Goal: Check status: Check status

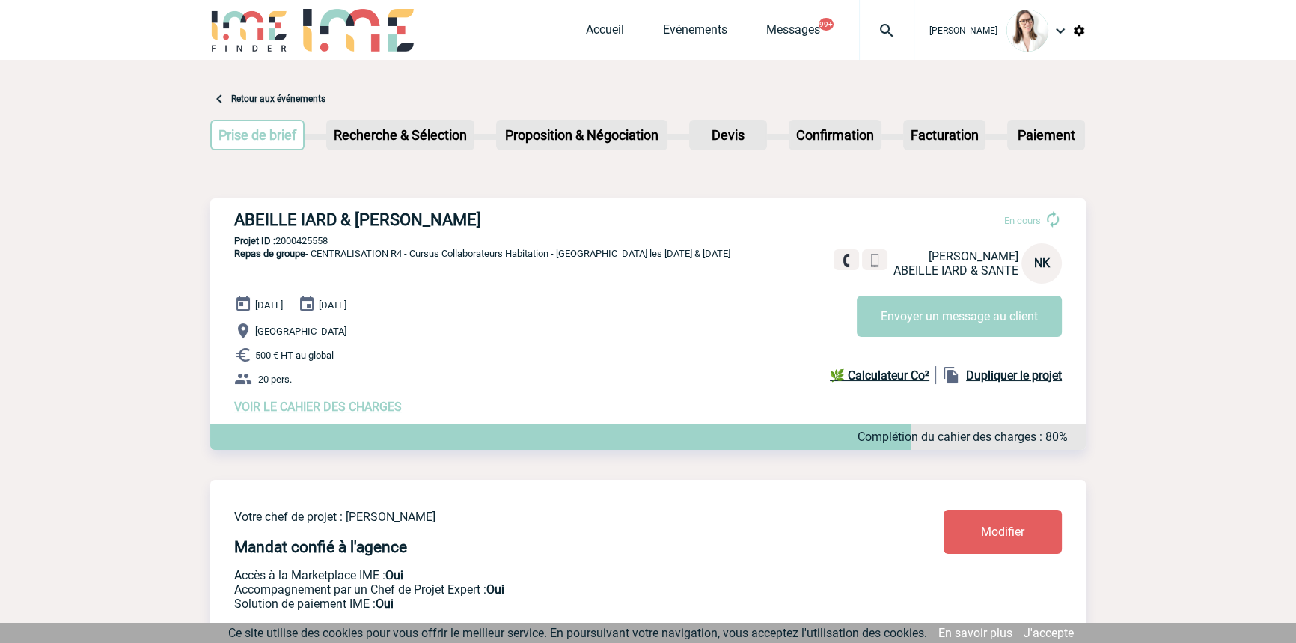
click at [860, 33] on img at bounding box center [887, 31] width 54 height 18
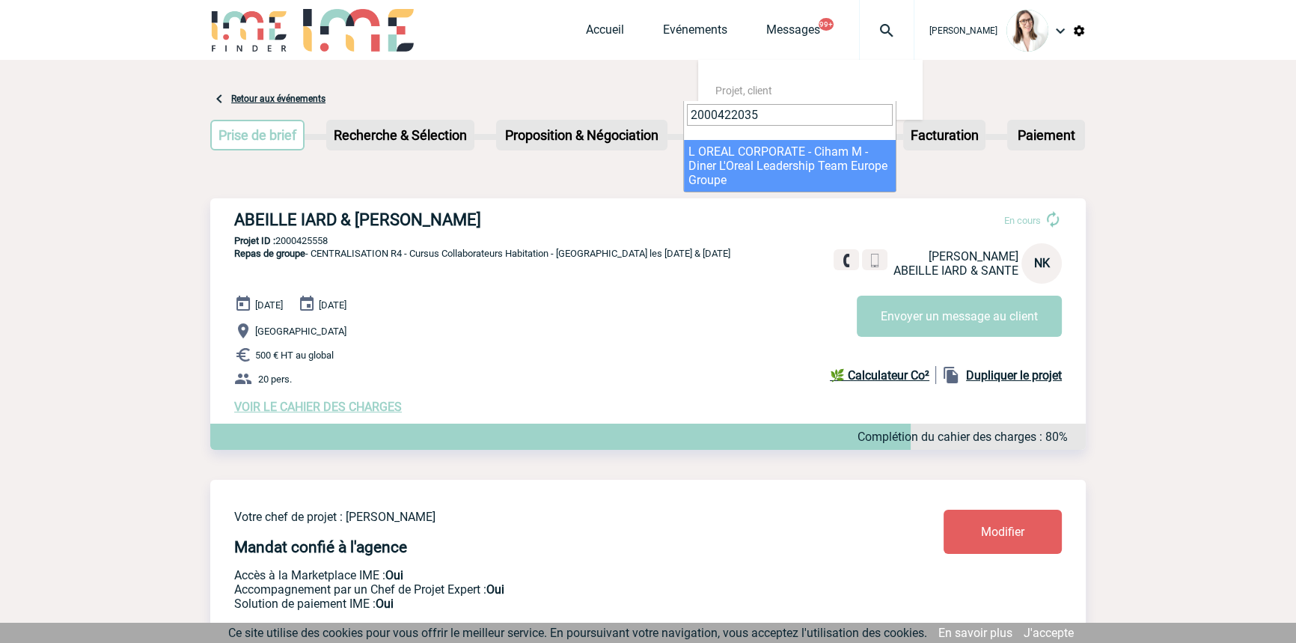
type input "2000422035"
select select "21536"
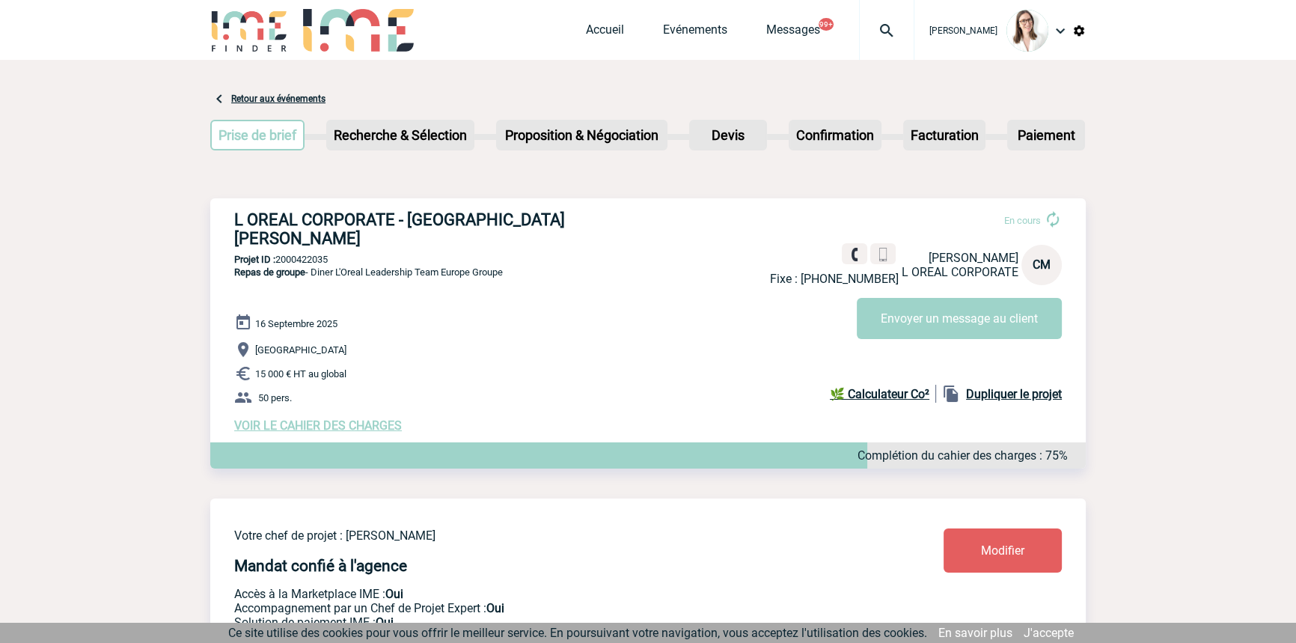
drag, startPoint x: 624, startPoint y: 27, endPoint x: 584, endPoint y: 49, distance: 45.6
click at [608, 11] on div "Accueil Evénements Messages 99+ Projet, client Projet, client" at bounding box center [750, 30] width 328 height 60
click at [859, 10] on div at bounding box center [886, 30] width 55 height 60
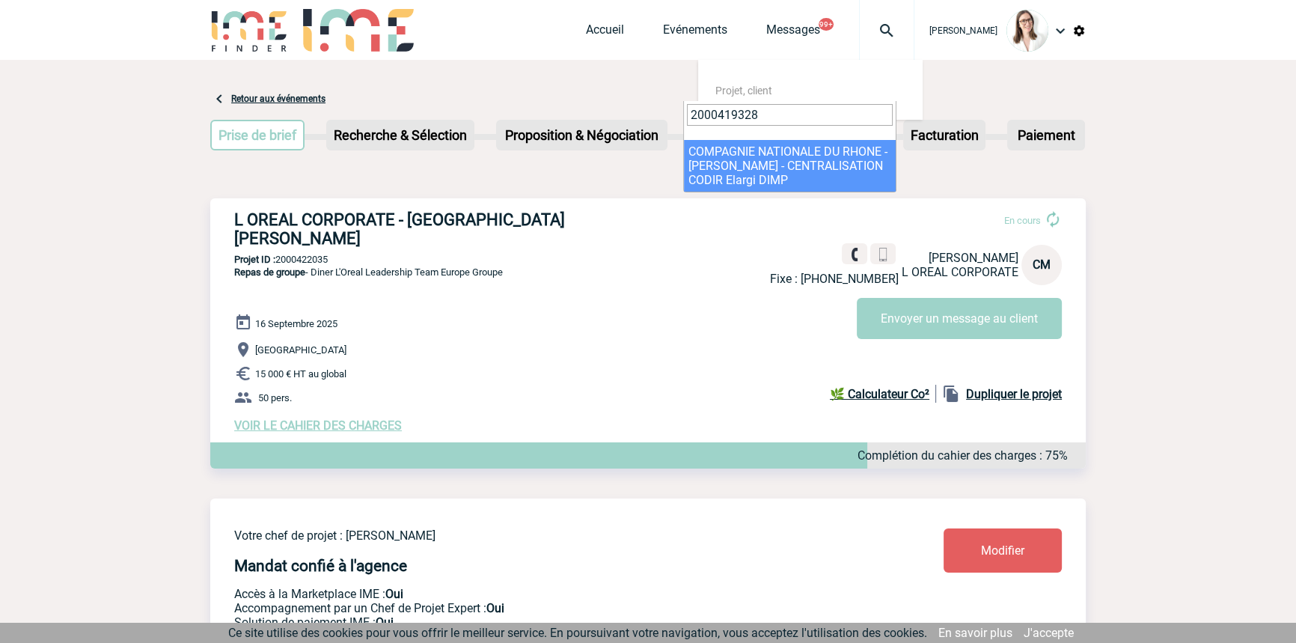
type input "2000419328"
drag, startPoint x: 744, startPoint y: 161, endPoint x: 711, endPoint y: 159, distance: 33.0
select select "18829"
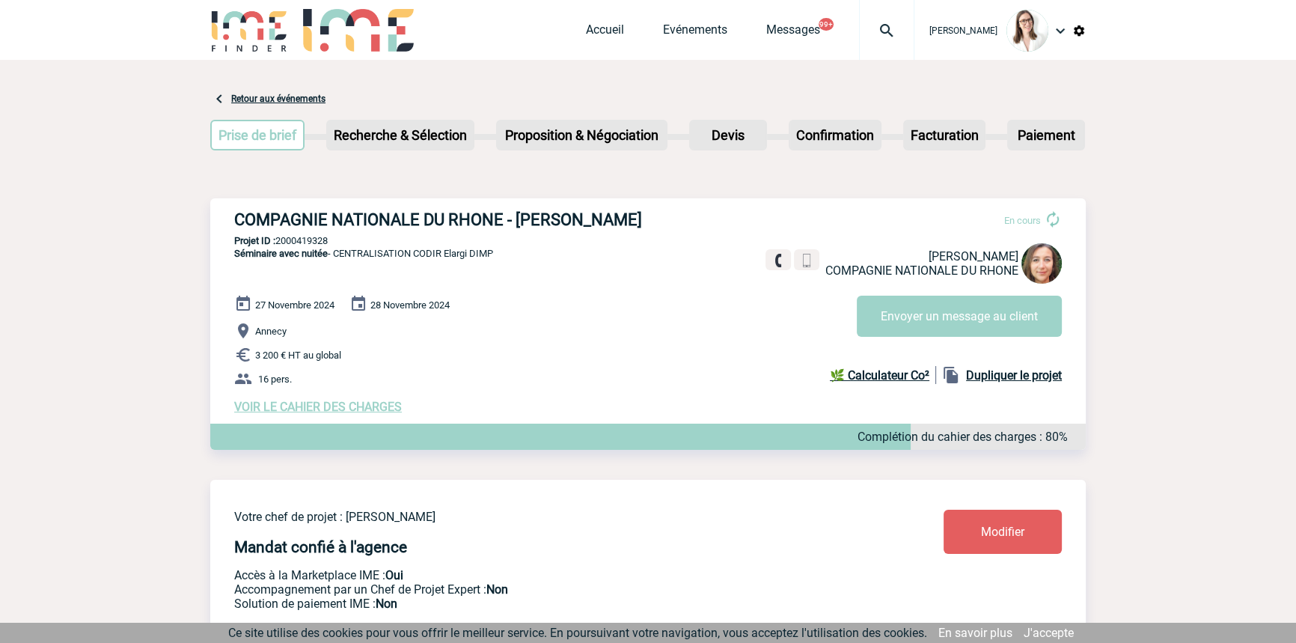
click at [860, 28] on img at bounding box center [887, 31] width 54 height 18
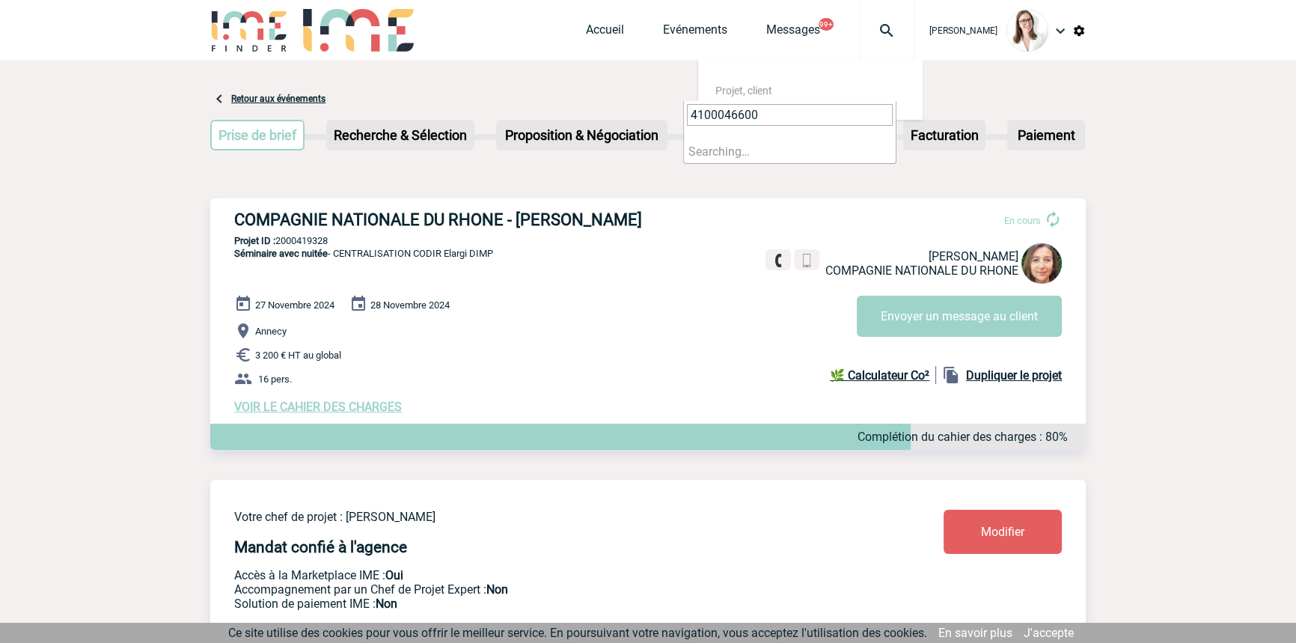
type input "4100046600"
click at [756, 156] on li "No results found" at bounding box center [790, 151] width 212 height 23
click at [650, 311] on div "[DATE] [DATE] [GEOGRAPHIC_DATA] 3 200 € HT au global 16 pers. VOIR LE CAHIER DE…" at bounding box center [659, 354] width 851 height 119
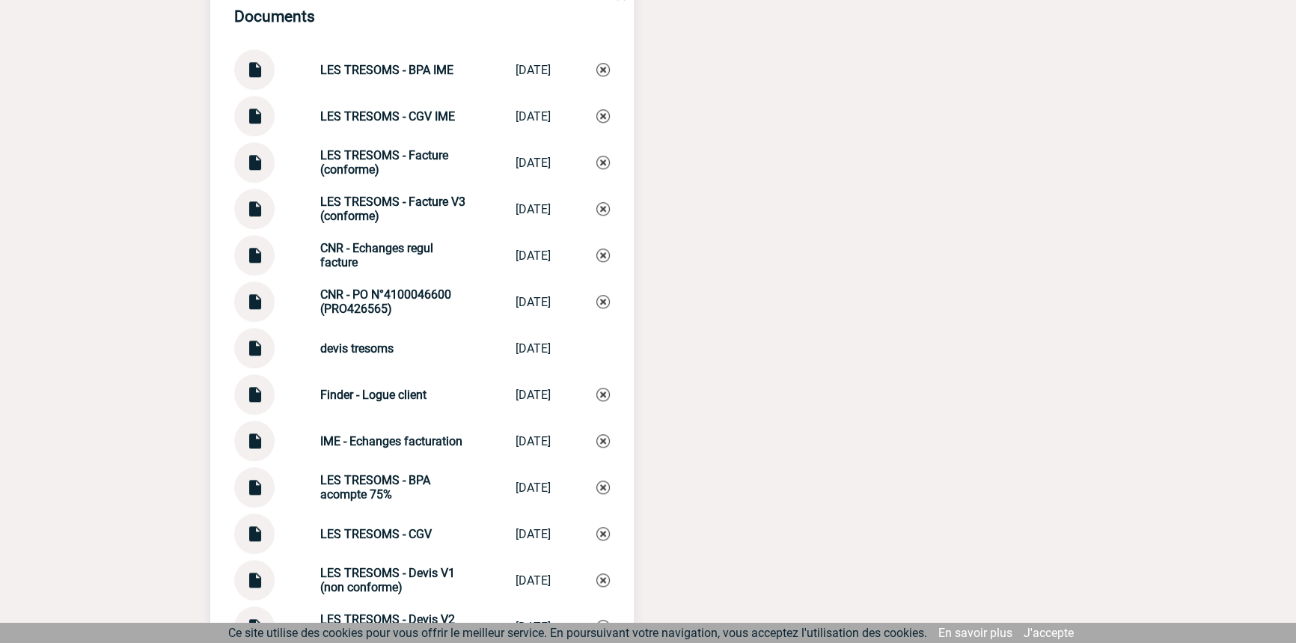
scroll to position [2040, 0]
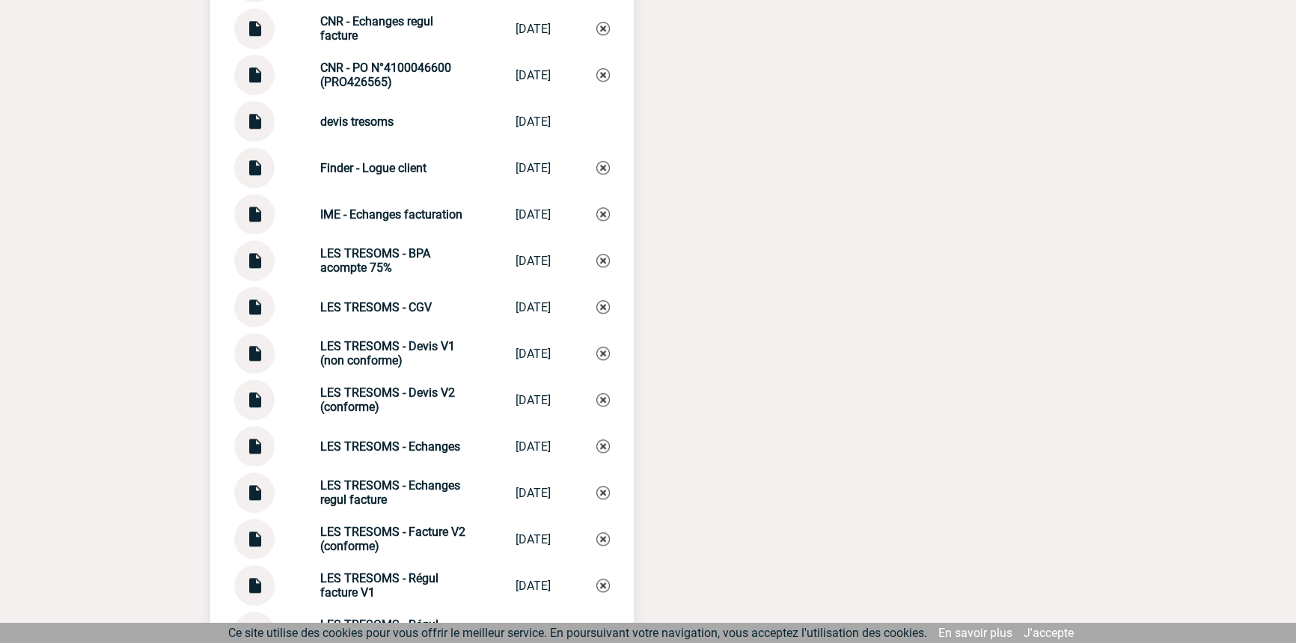
click at [260, 212] on img at bounding box center [254, 208] width 19 height 29
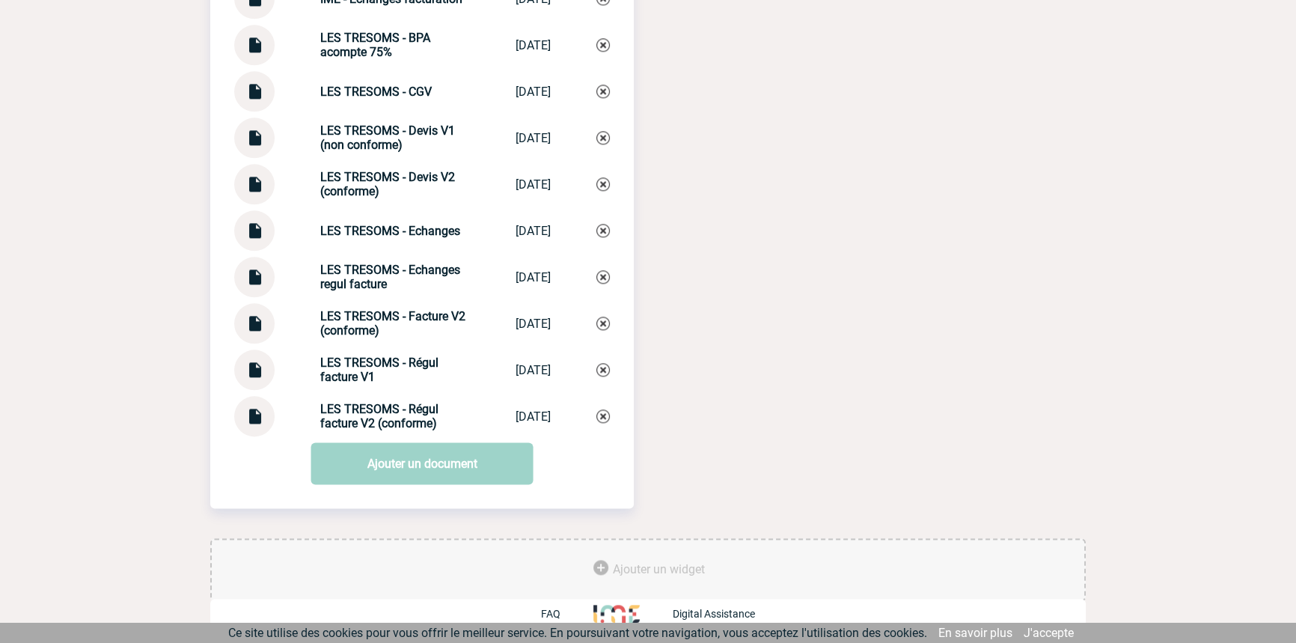
scroll to position [1811, 0]
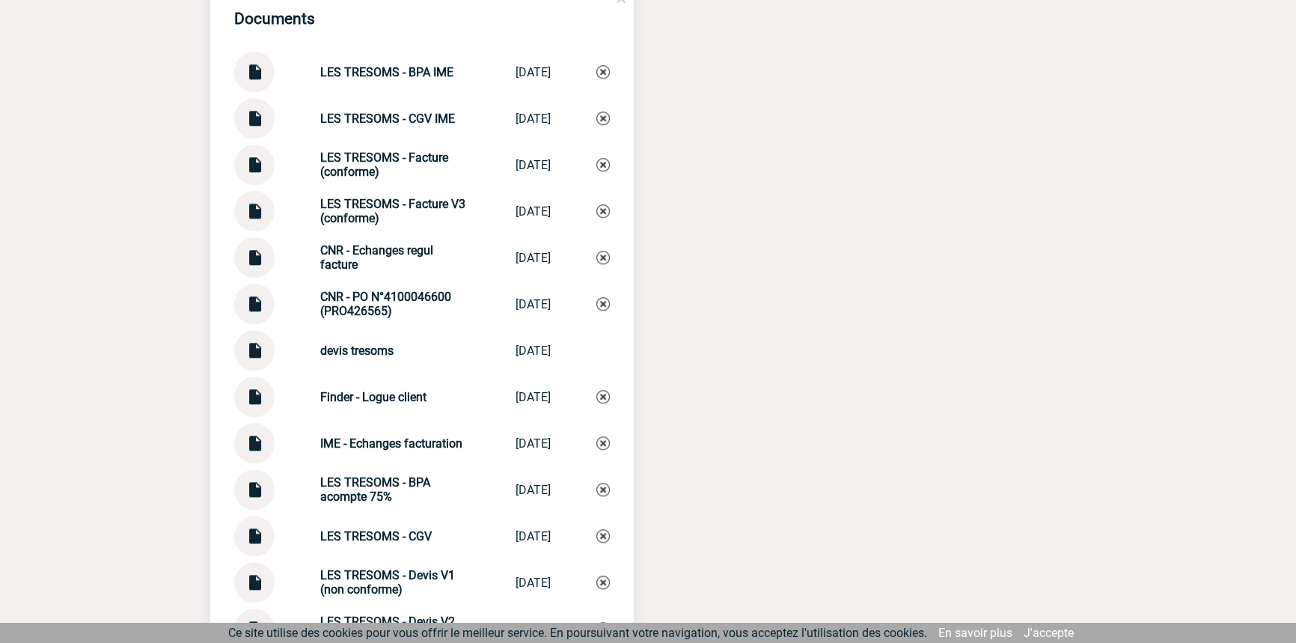
click at [251, 313] on img at bounding box center [254, 298] width 19 height 29
drag, startPoint x: 389, startPoint y: 327, endPoint x: 288, endPoint y: 306, distance: 103.2
click at [285, 305] on div "CNR - PO N°4100046600 (PRO426565) CNR - PO N°410... [DATE]" at bounding box center [422, 304] width 376 height 40
click at [346, 318] on strong "CNR - PO N°4100046600 (PRO426565)" at bounding box center [385, 304] width 131 height 28
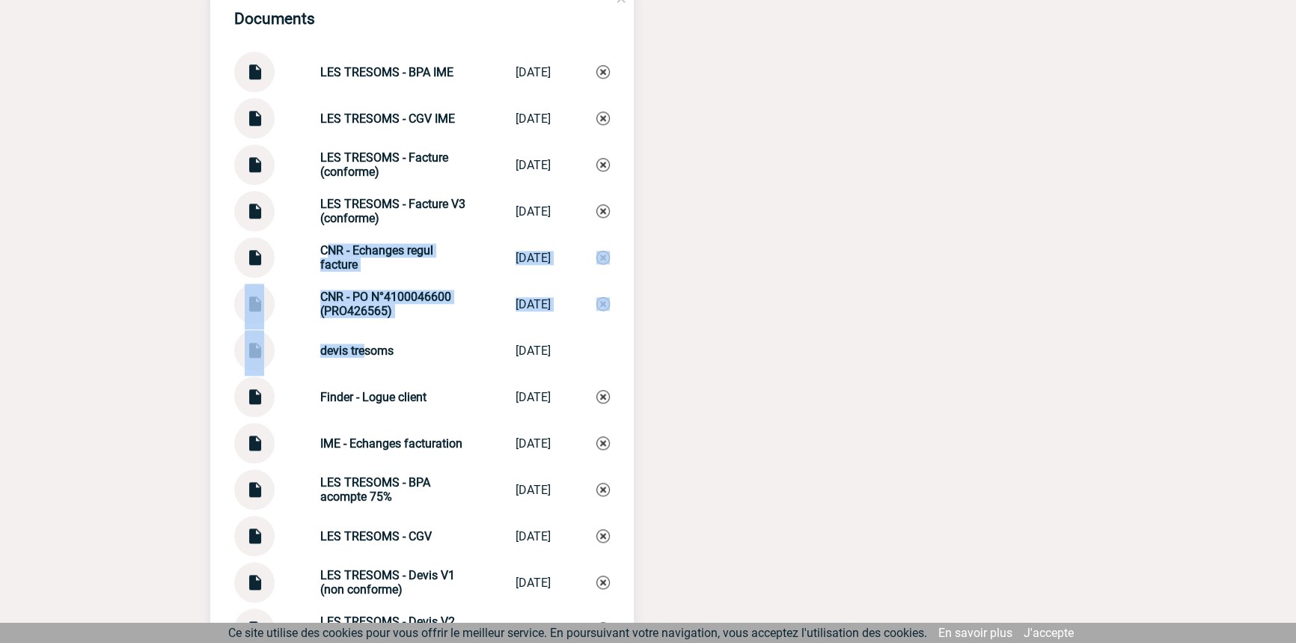
drag, startPoint x: 314, startPoint y: 251, endPoint x: 361, endPoint y: 338, distance: 98.4
click at [358, 340] on div "Documents LES TRESOMS - BPA IME LES TRESOMS - ... [DATE] LES TRESOMS - CGV IME …" at bounding box center [421, 433] width 423 height 895
drag, startPoint x: 365, startPoint y: 336, endPoint x: 376, endPoint y: 340, distance: 11.8
click at [366, 336] on div "Documents LES TRESOMS - BPA IME LES TRESOMS - ... [DATE] LES TRESOMS - CGV IME …" at bounding box center [421, 433] width 423 height 895
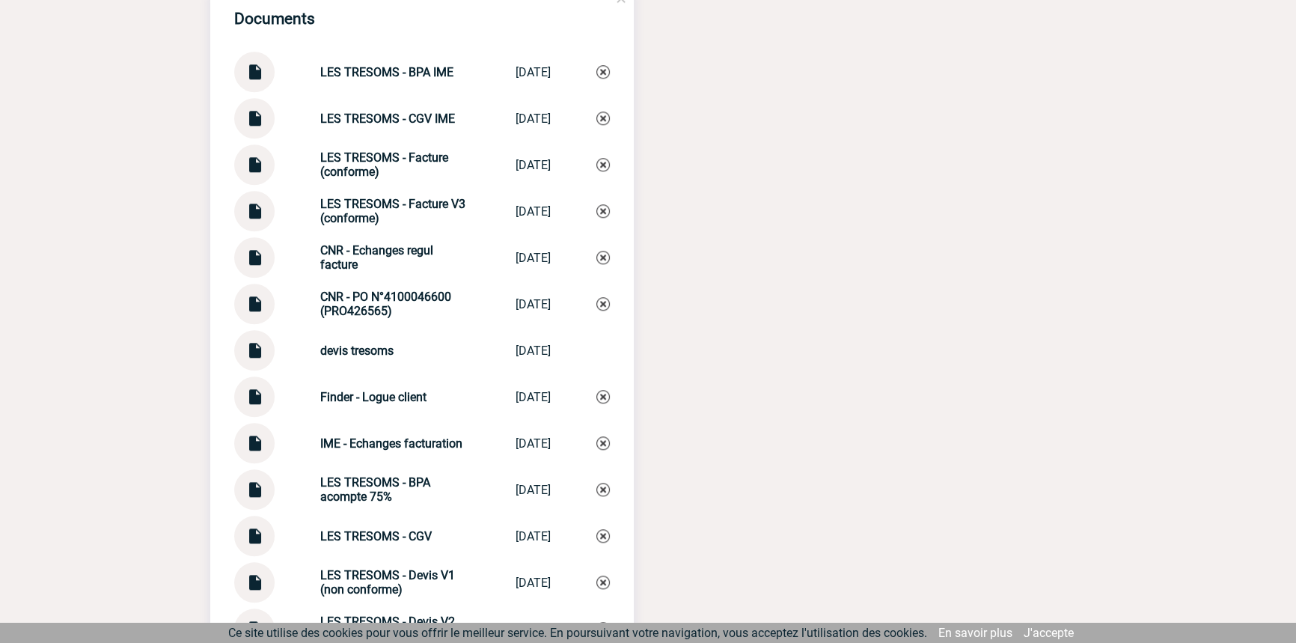
click at [373, 340] on div "devis tresoms devis tresoms [DATE]" at bounding box center [422, 350] width 376 height 40
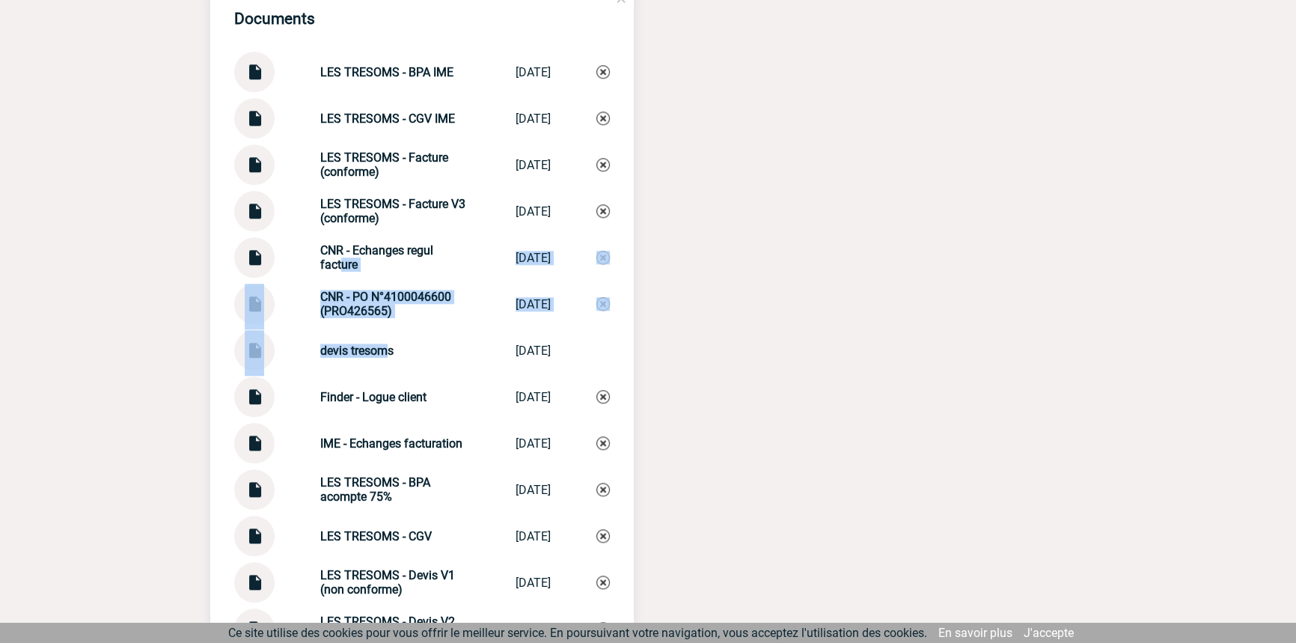
drag, startPoint x: 353, startPoint y: 309, endPoint x: 334, endPoint y: 263, distance: 49.6
click at [330, 263] on div "Documents LES TRESOMS - BPA IME LES TRESOMS - ... [DATE] LES TRESOMS - CGV IME …" at bounding box center [421, 433] width 423 height 895
click at [335, 263] on strong "CNR - Echanges regul facture" at bounding box center [376, 257] width 113 height 28
click at [349, 278] on div "CNR - Echanges regul facture CNR - Echanges ... [DATE]" at bounding box center [422, 257] width 376 height 40
drag, startPoint x: 377, startPoint y: 293, endPoint x: 361, endPoint y: 286, distance: 17.4
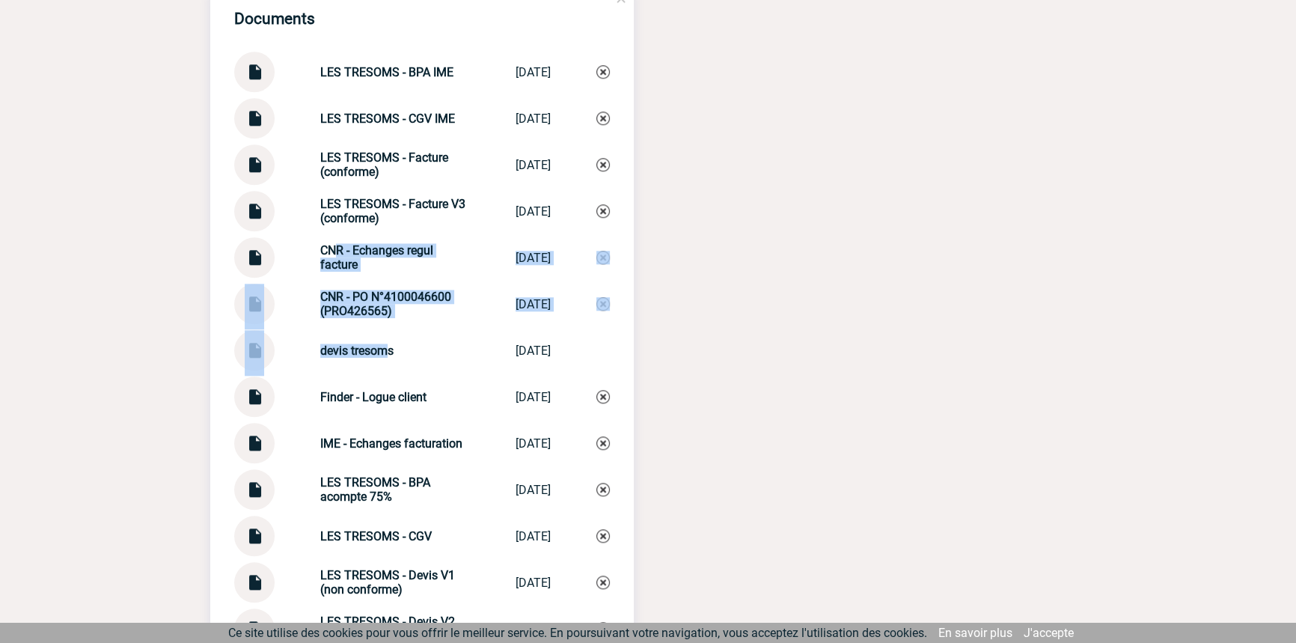
click at [377, 294] on div "CNR - PO N°4100046600 (PRO426565) CNR - PO N°410... [DATE]" at bounding box center [422, 304] width 376 height 40
click at [351, 244] on div "Documents LES TRESOMS - BPA IME LES TRESOMS - ... [DATE] LES TRESOMS - CGV IME …" at bounding box center [421, 433] width 423 height 895
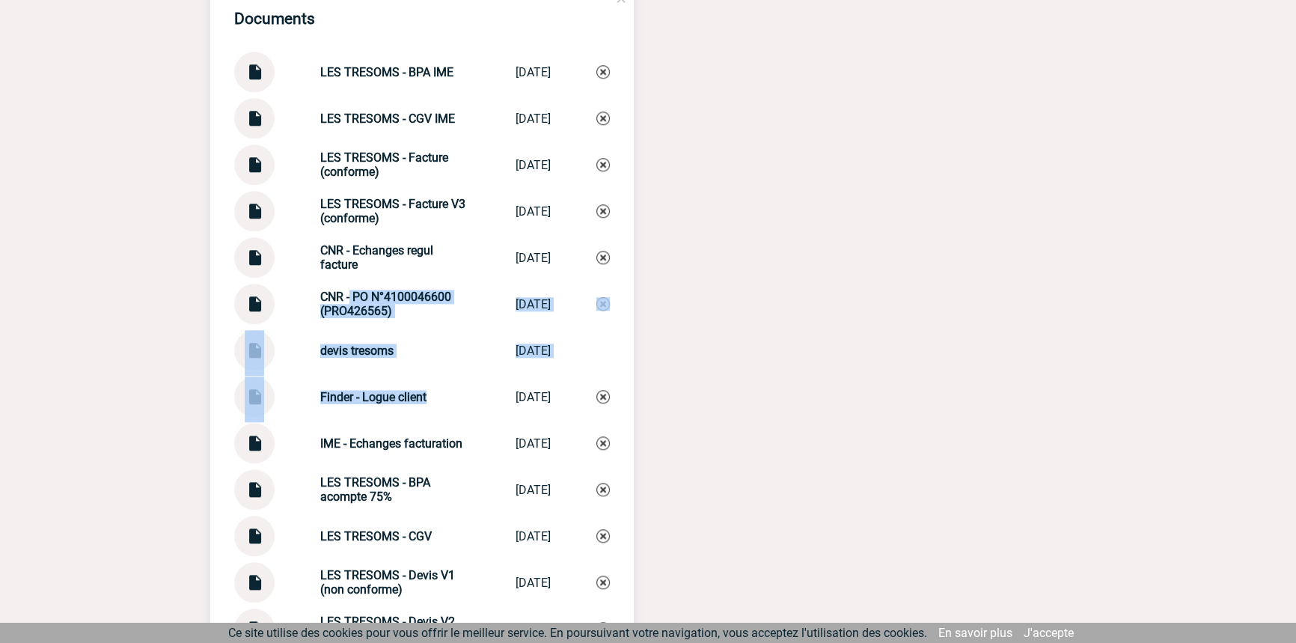
drag, startPoint x: 417, startPoint y: 387, endPoint x: 426, endPoint y: 386, distance: 9.0
click at [423, 393] on div "Documents LES TRESOMS - BPA IME LES TRESOMS - ... [DATE] LES TRESOMS - CGV IME …" at bounding box center [421, 433] width 423 height 895
click at [420, 358] on div "devis tresoms" at bounding box center [395, 350] width 150 height 14
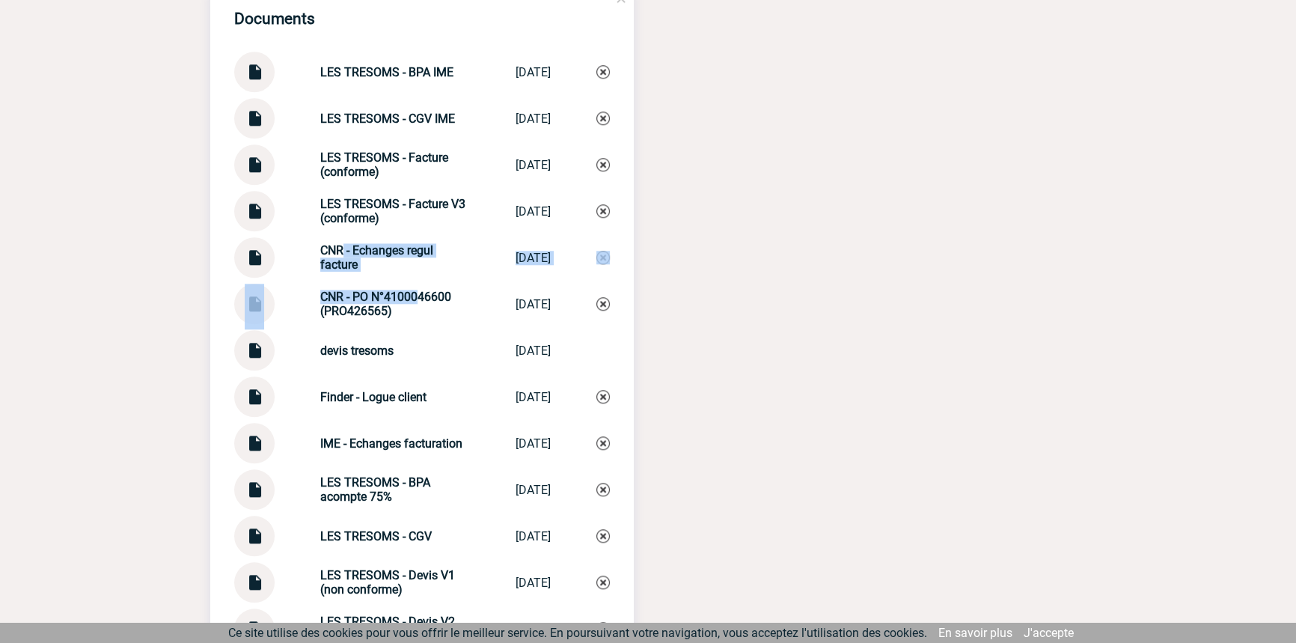
drag, startPoint x: 391, startPoint y: 299, endPoint x: 325, endPoint y: 248, distance: 82.2
click at [325, 249] on div "Documents LES TRESOMS - BPA IME LES TRESOMS - ... [DATE] LES TRESOMS - CGV IME …" at bounding box center [421, 433] width 423 height 895
click at [423, 245] on div "Documents LES TRESOMS - BPA IME LES TRESOMS - ... [DATE] LES TRESOMS - CGV IME …" at bounding box center [421, 433] width 423 height 895
click at [388, 278] on div "CNR - Echanges regul facture CNR - Echanges ... [DATE]" at bounding box center [422, 257] width 376 height 40
click at [386, 223] on div "LES TRESOMS - Facture V3 (conforme)" at bounding box center [395, 211] width 150 height 28
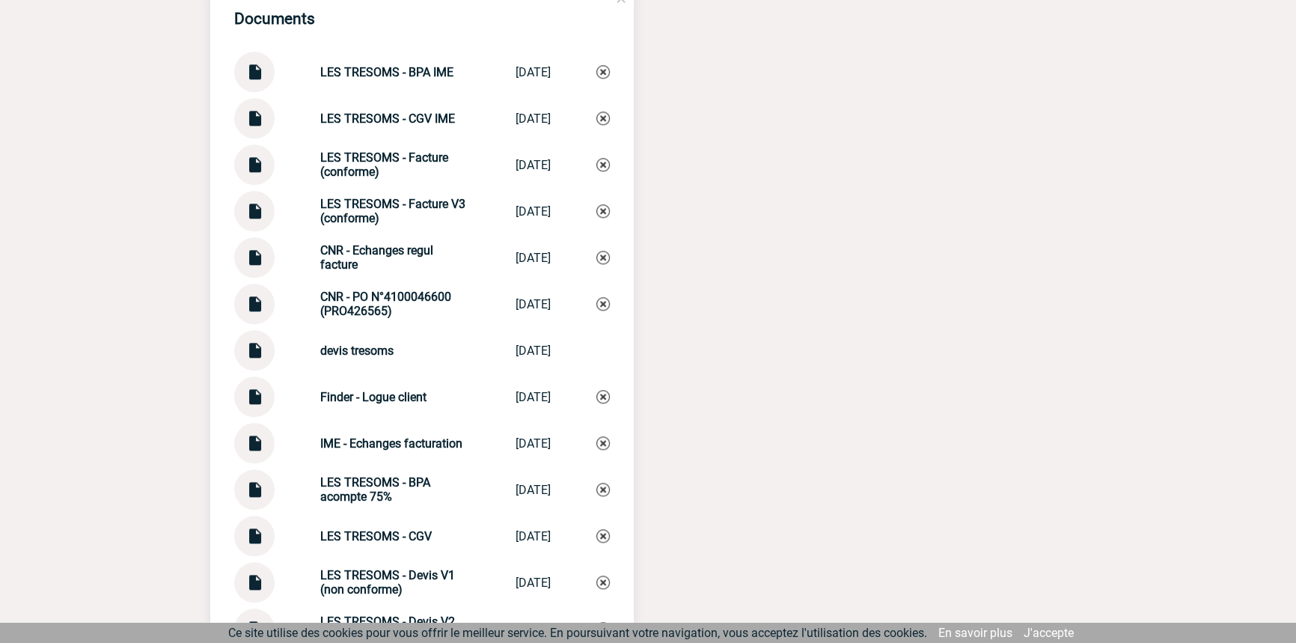
click at [257, 266] on img at bounding box center [254, 251] width 19 height 29
click at [260, 266] on img at bounding box center [254, 251] width 19 height 29
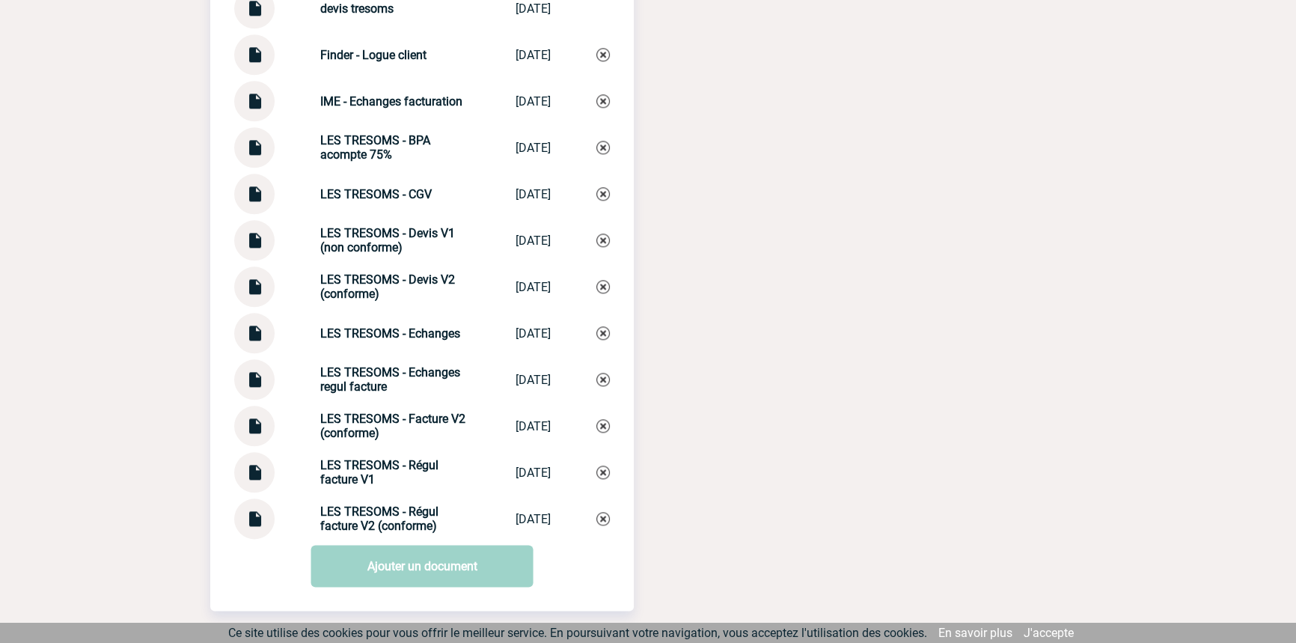
scroll to position [2039, 0]
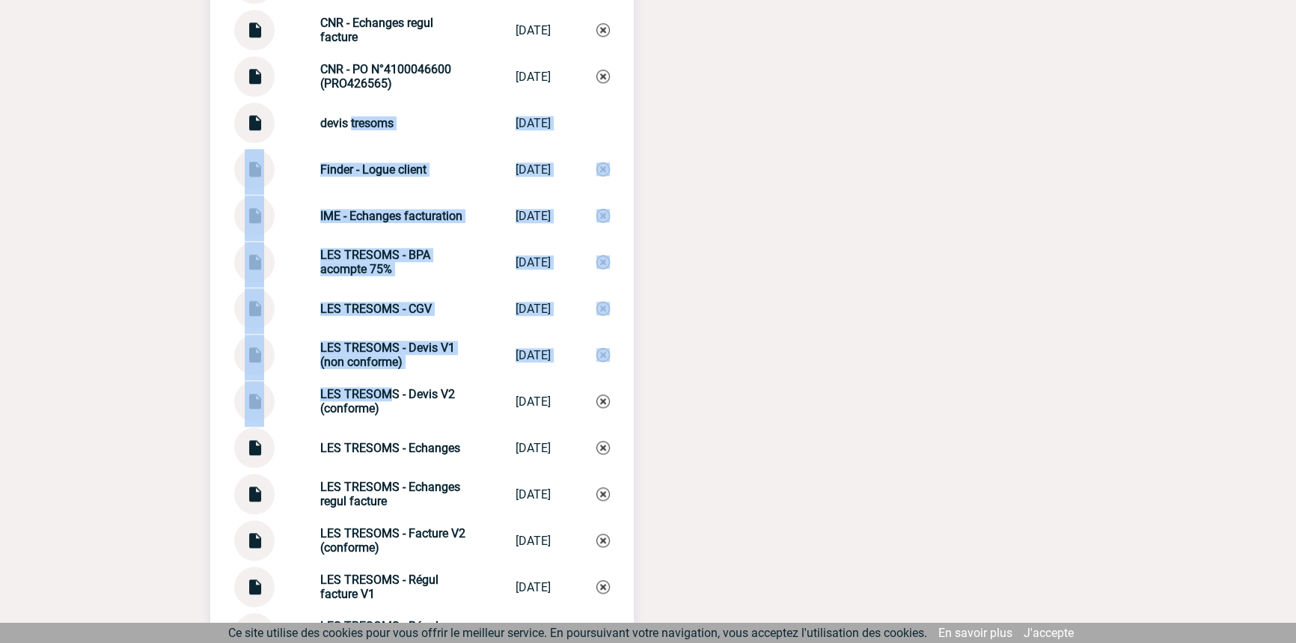
drag, startPoint x: 353, startPoint y: 209, endPoint x: 390, endPoint y: 376, distance: 170.8
click at [385, 393] on div "Documents LES TRESOMS - BPA IME LES TRESOMS - ... [DATE] LES TRESOMS - CGV IME …" at bounding box center [421, 205] width 423 height 895
click at [389, 369] on strong "LES TRESOMS - Devis V1 (non conforme)" at bounding box center [387, 354] width 135 height 28
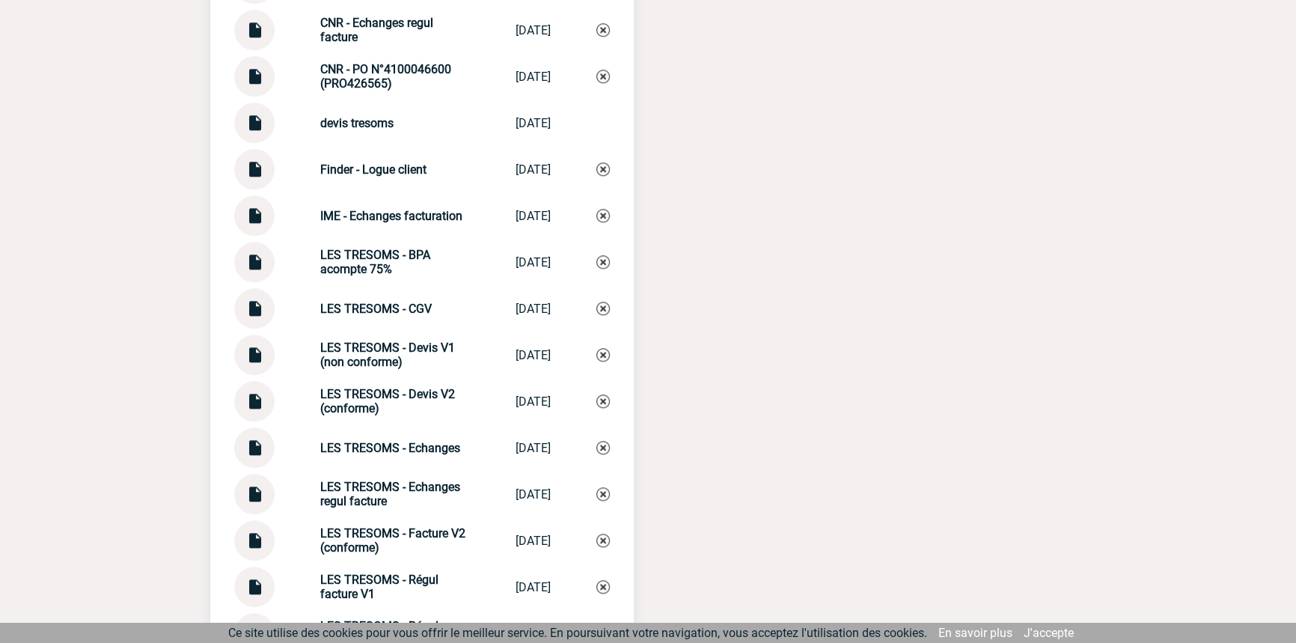
click at [390, 445] on div "LES TRESOMS - Echanges LES TRESOMS - E... [DATE]" at bounding box center [422, 447] width 376 height 40
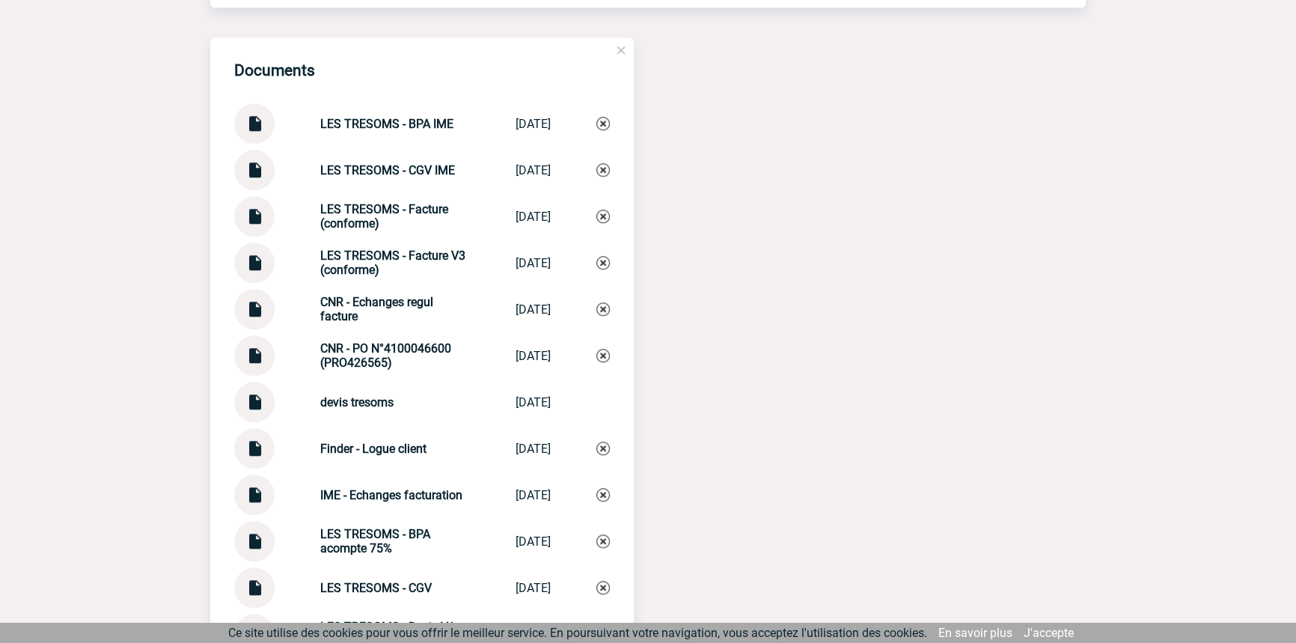
scroll to position [1585, 0]
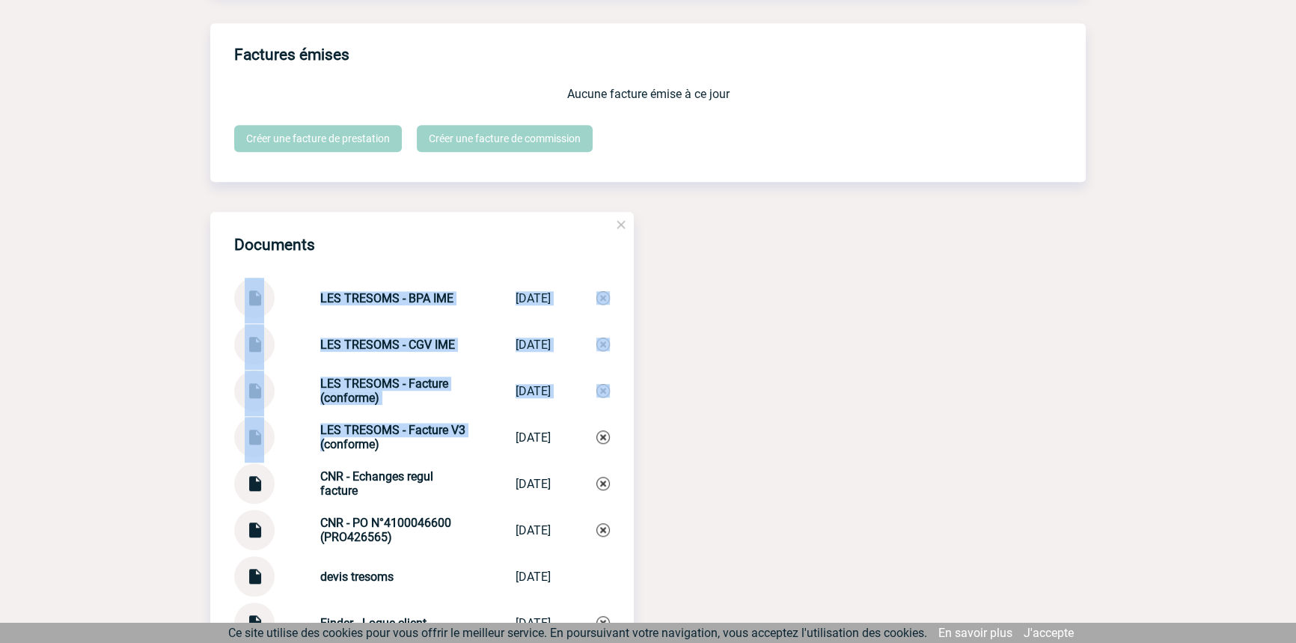
drag, startPoint x: 294, startPoint y: 284, endPoint x: 318, endPoint y: 409, distance: 126.5
click at [327, 385] on div "LES TRESOMS - Facture (conforme) LES TRESOMS - ... [DATE]" at bounding box center [422, 390] width 376 height 40
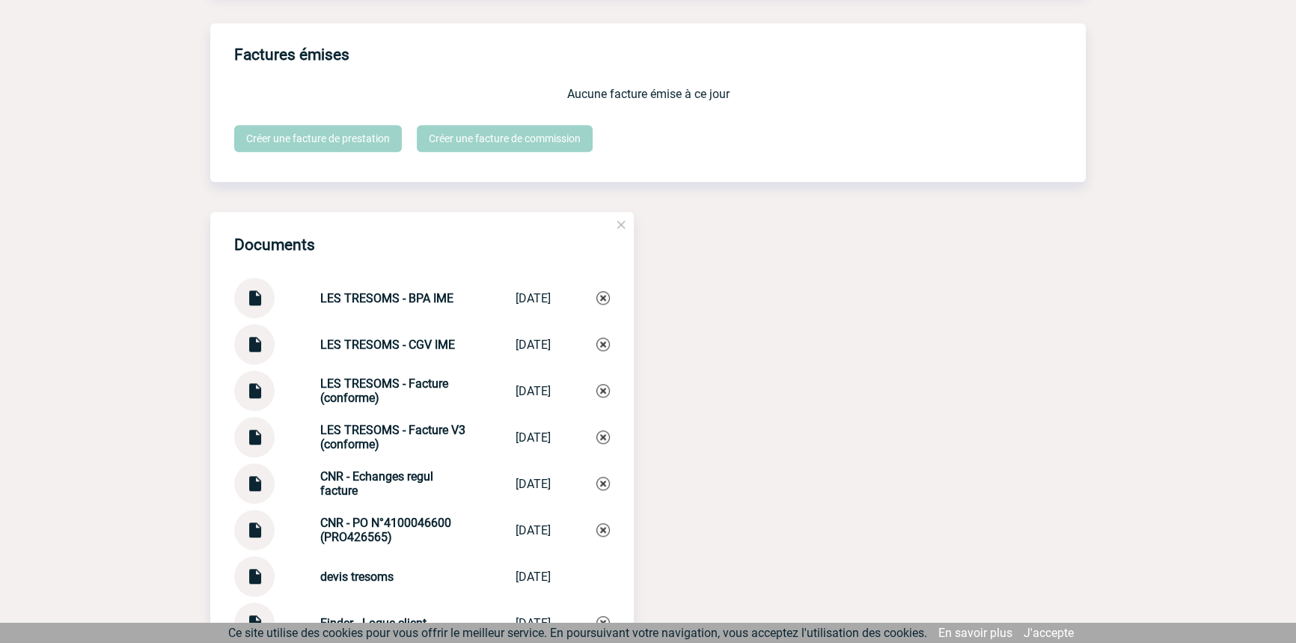
drag, startPoint x: 359, startPoint y: 470, endPoint x: 362, endPoint y: 433, distance: 36.8
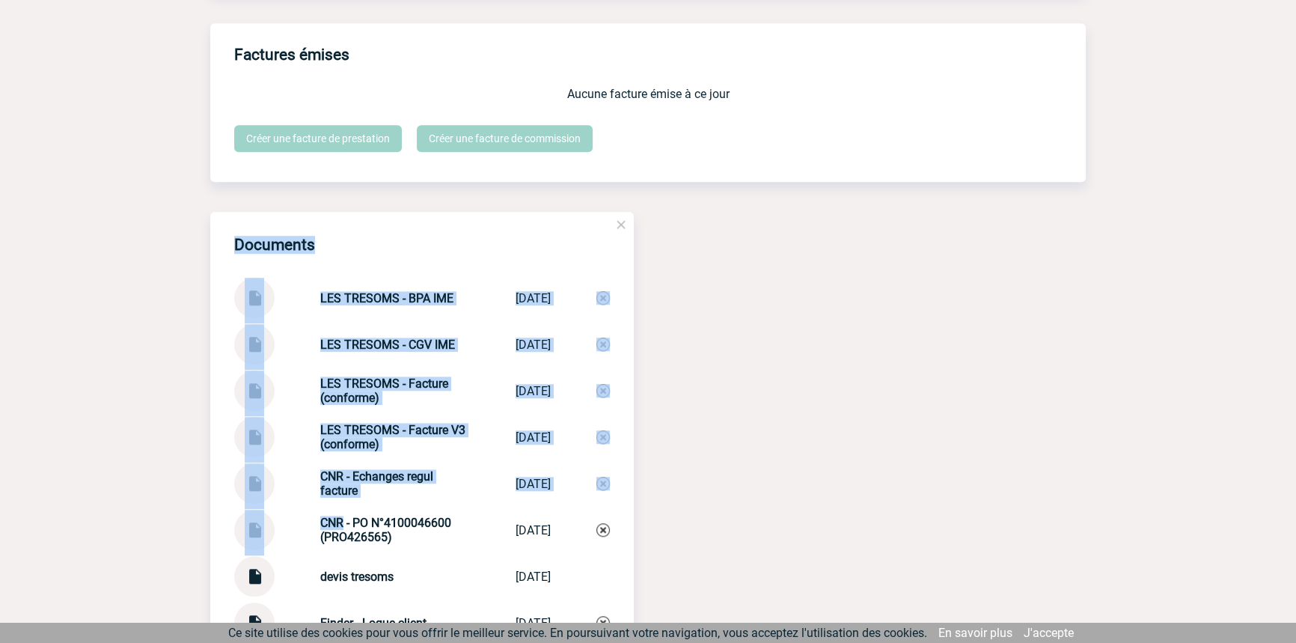
drag, startPoint x: 328, startPoint y: 432, endPoint x: 334, endPoint y: 527, distance: 95.2
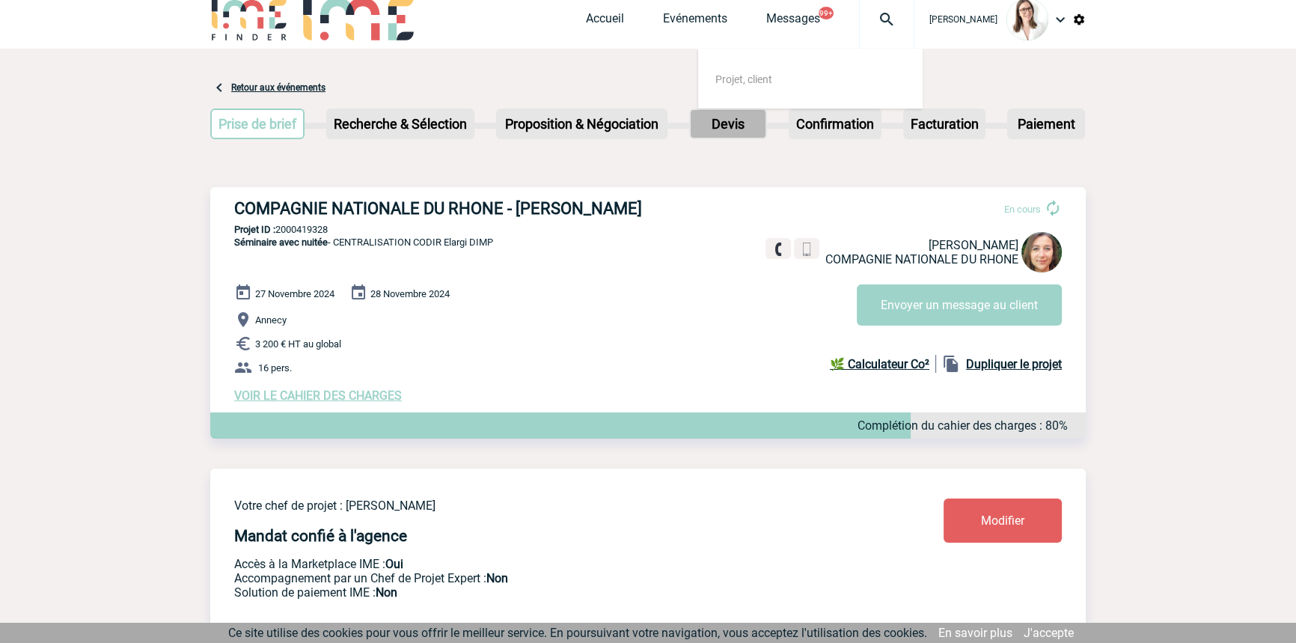
scroll to position [0, 0]
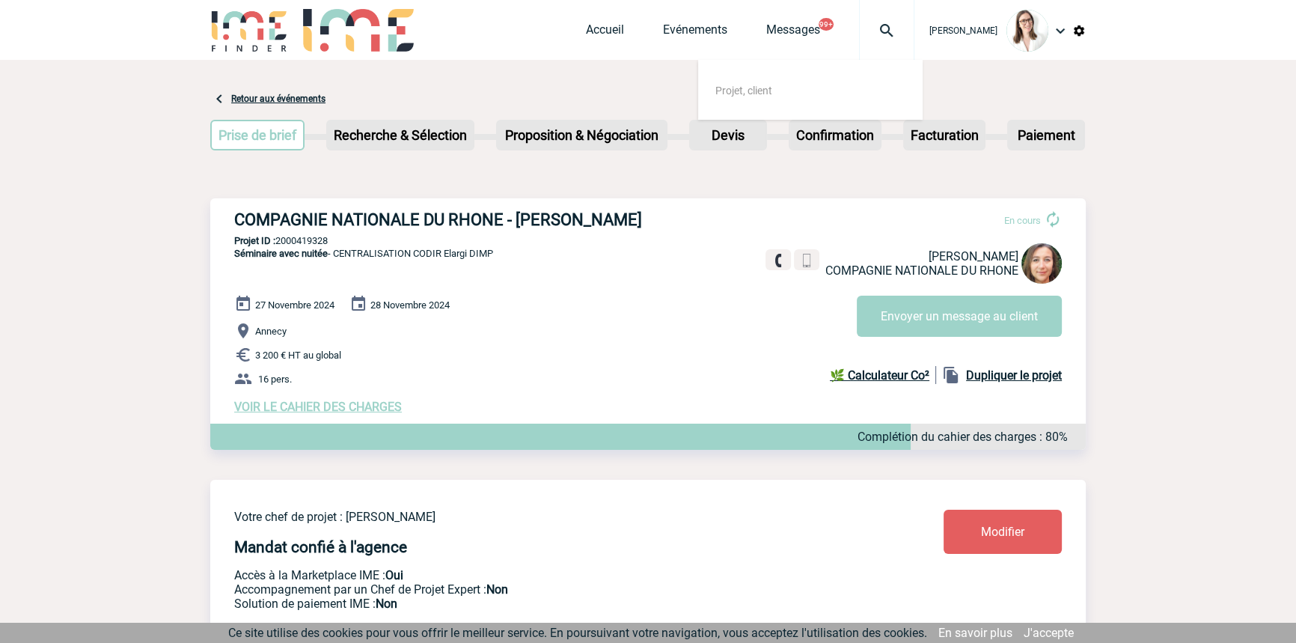
click at [860, 37] on img at bounding box center [887, 31] width 54 height 18
click at [877, 34] on img at bounding box center [887, 31] width 54 height 18
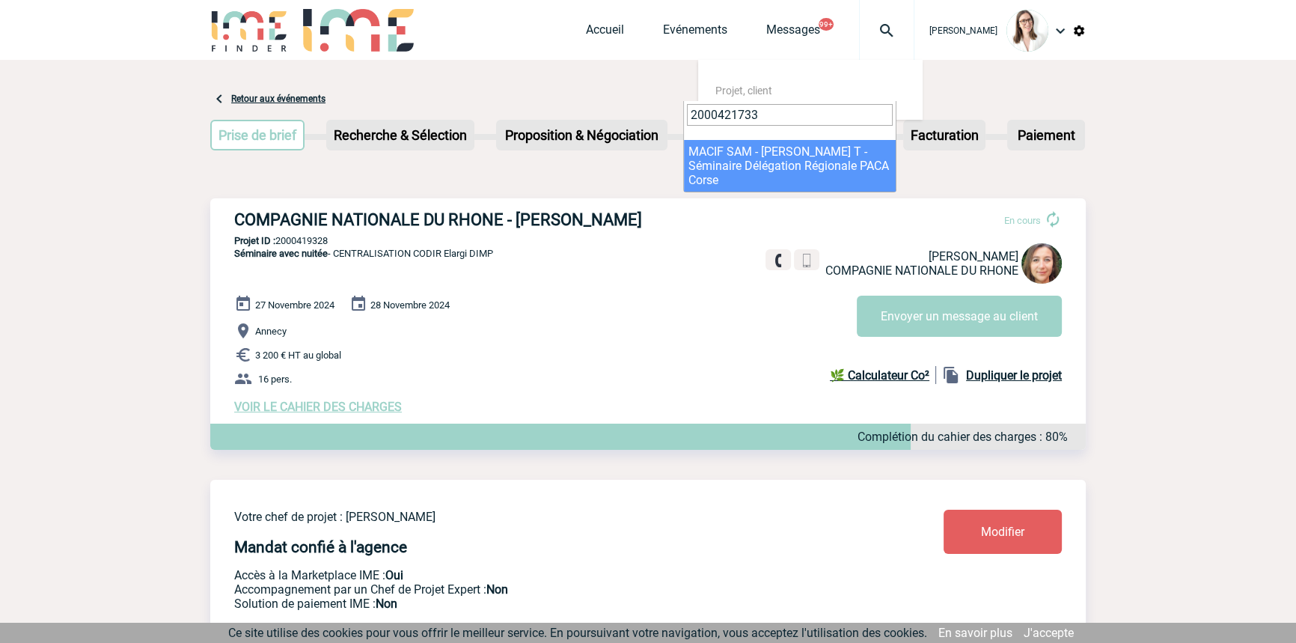
type input "2000421733"
select select "21234"
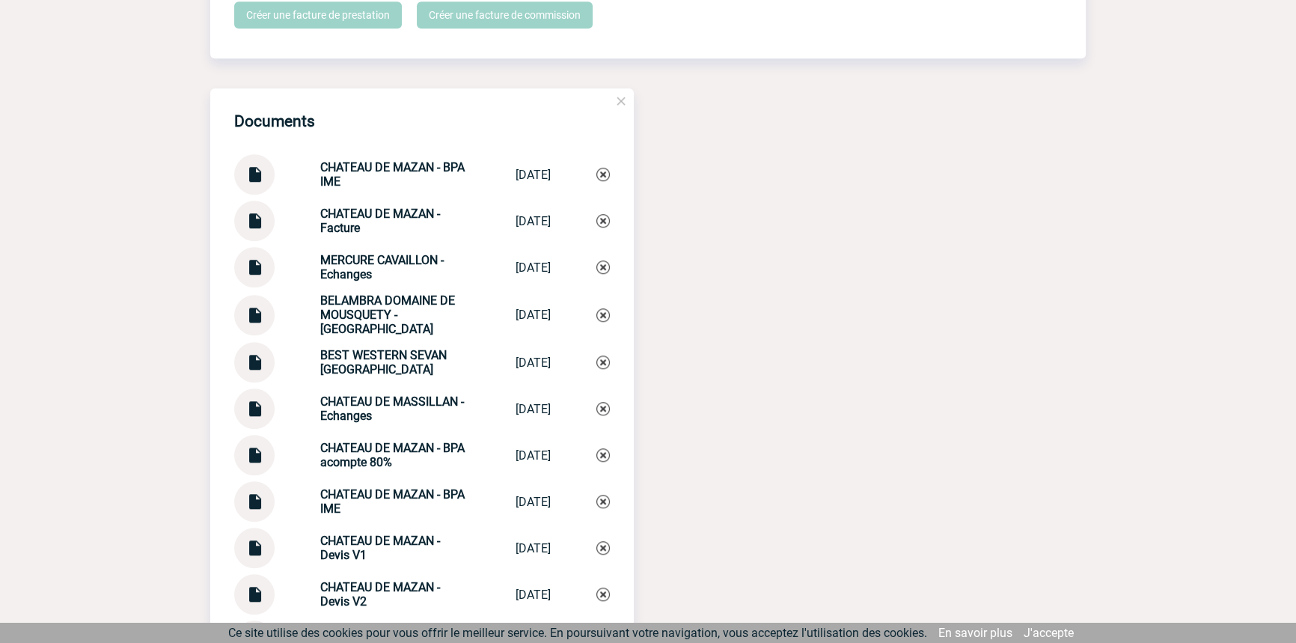
scroll to position [1475, 0]
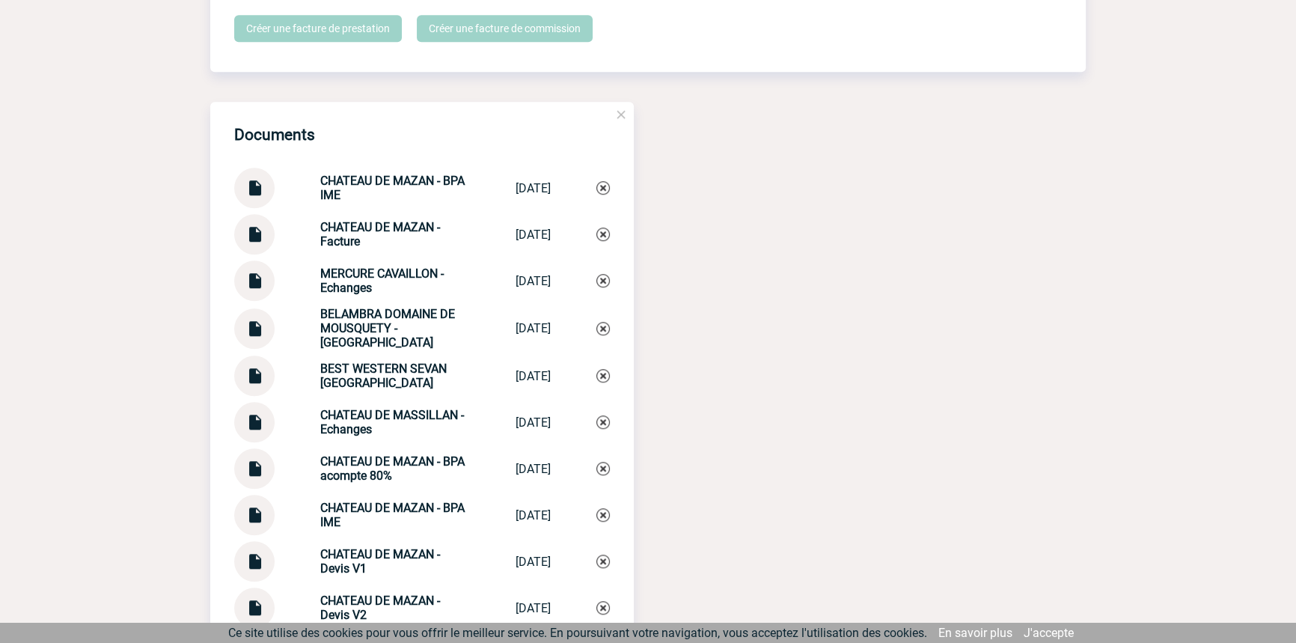
click at [257, 239] on img at bounding box center [254, 228] width 19 height 29
